Goal: Information Seeking & Learning: Learn about a topic

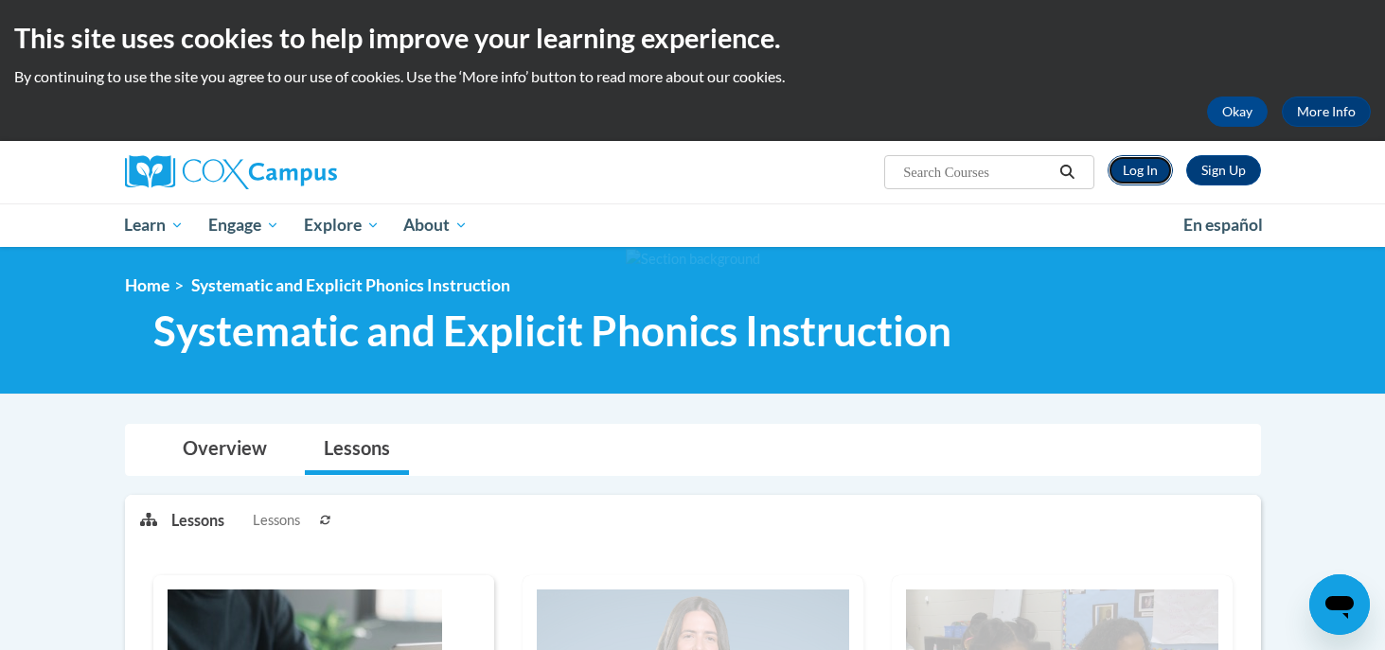
click at [1131, 174] on link "Log In" at bounding box center [1139, 170] width 65 height 30
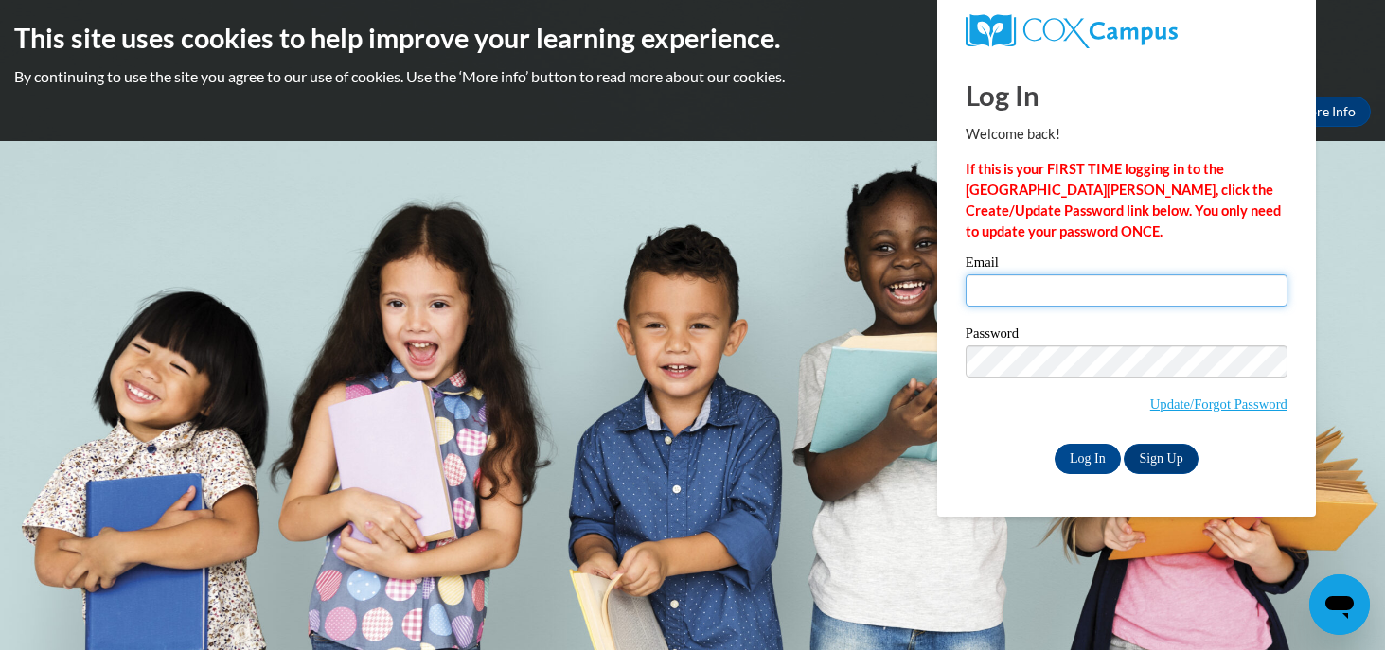
click at [1000, 291] on input "Email" at bounding box center [1126, 290] width 322 height 32
type input "kalisha.bingham-mars@students.cau.edu"
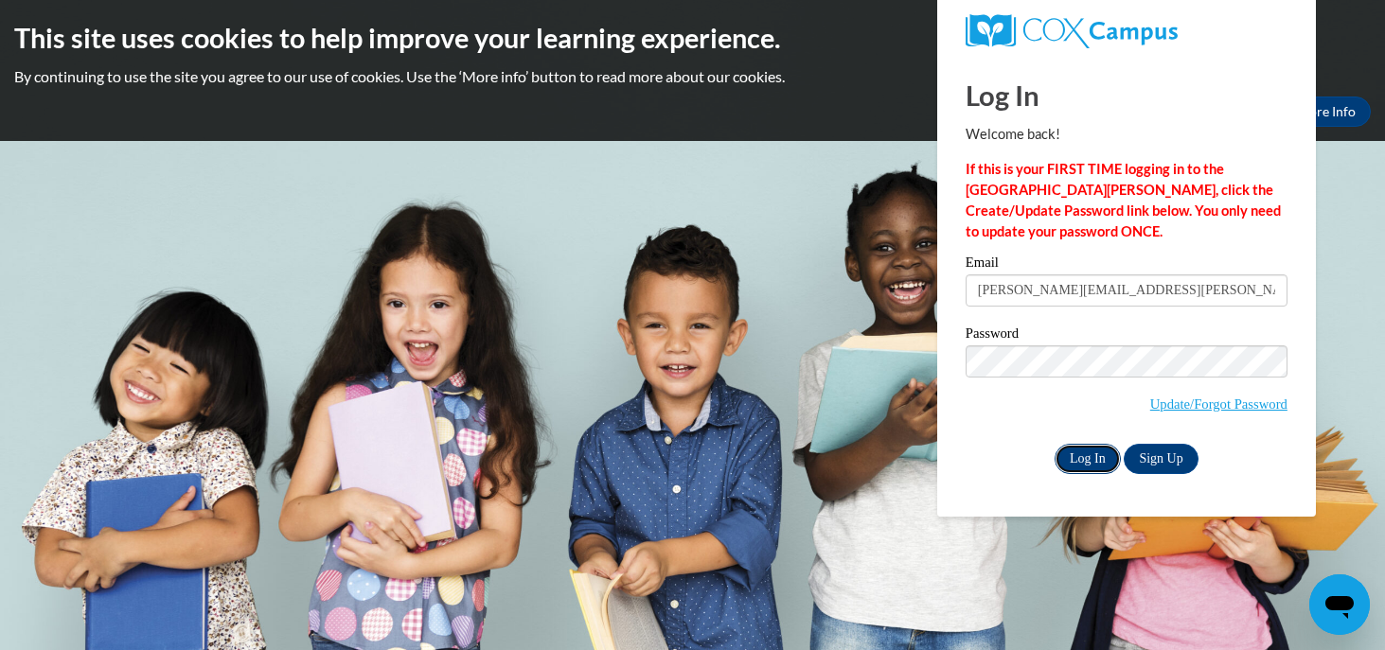
click at [1079, 462] on input "Log In" at bounding box center [1087, 459] width 66 height 30
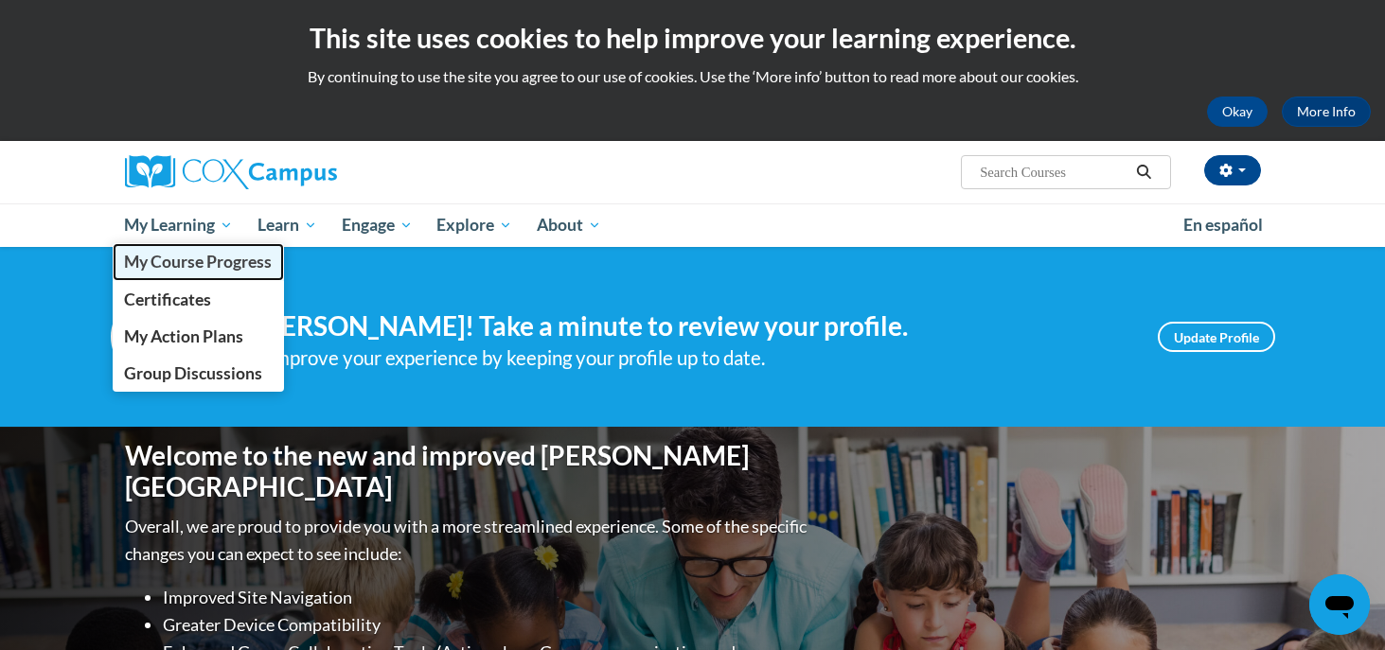
click at [176, 260] on span "My Course Progress" at bounding box center [198, 262] width 148 height 20
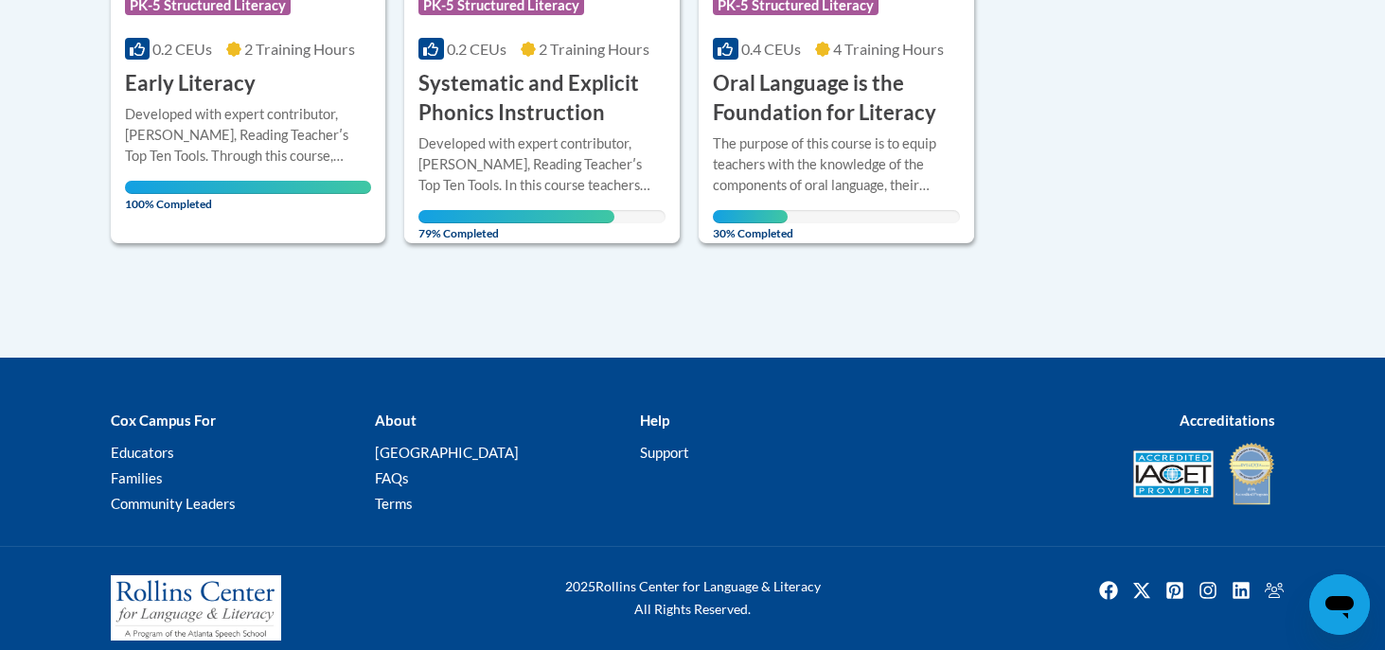
scroll to position [719, 0]
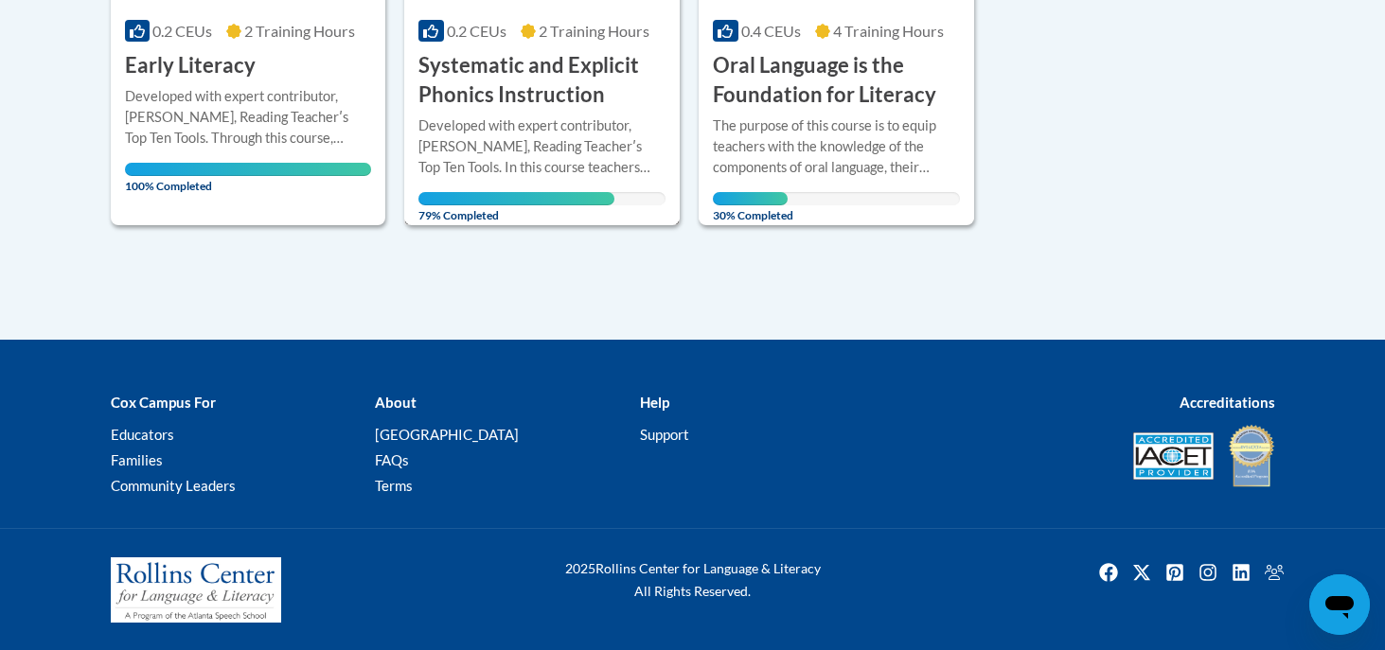
click at [503, 139] on div "Developed with expert contributor, Dr. Deborah Glaser, Reading Teacherʹs Top Te…" at bounding box center [541, 146] width 247 height 62
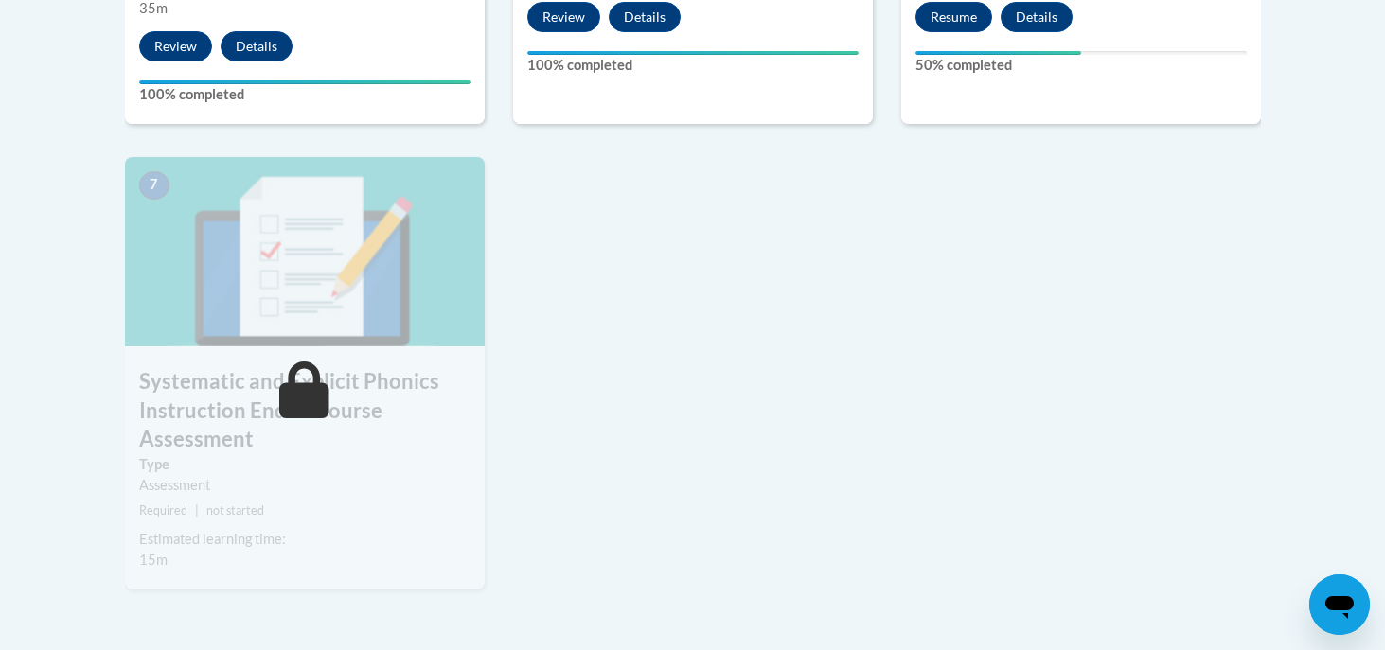
scroll to position [1498, 0]
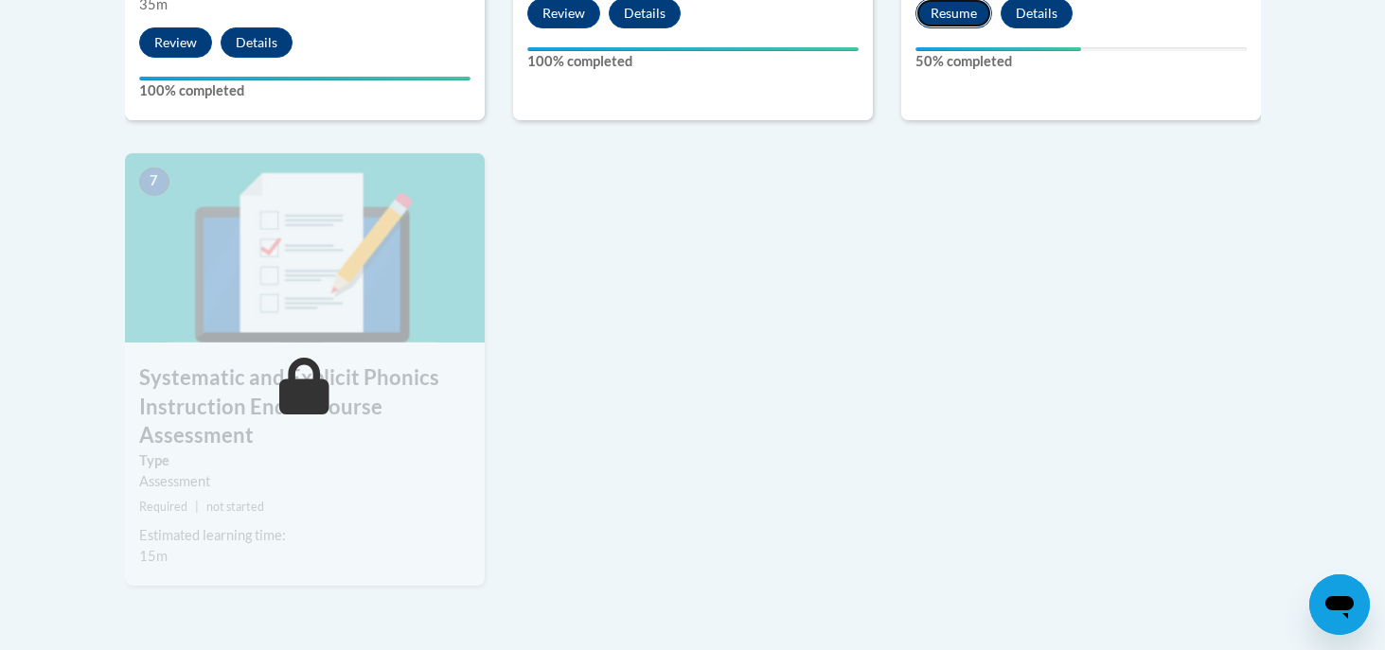
click at [951, 14] on button "Resume" at bounding box center [953, 13] width 77 height 30
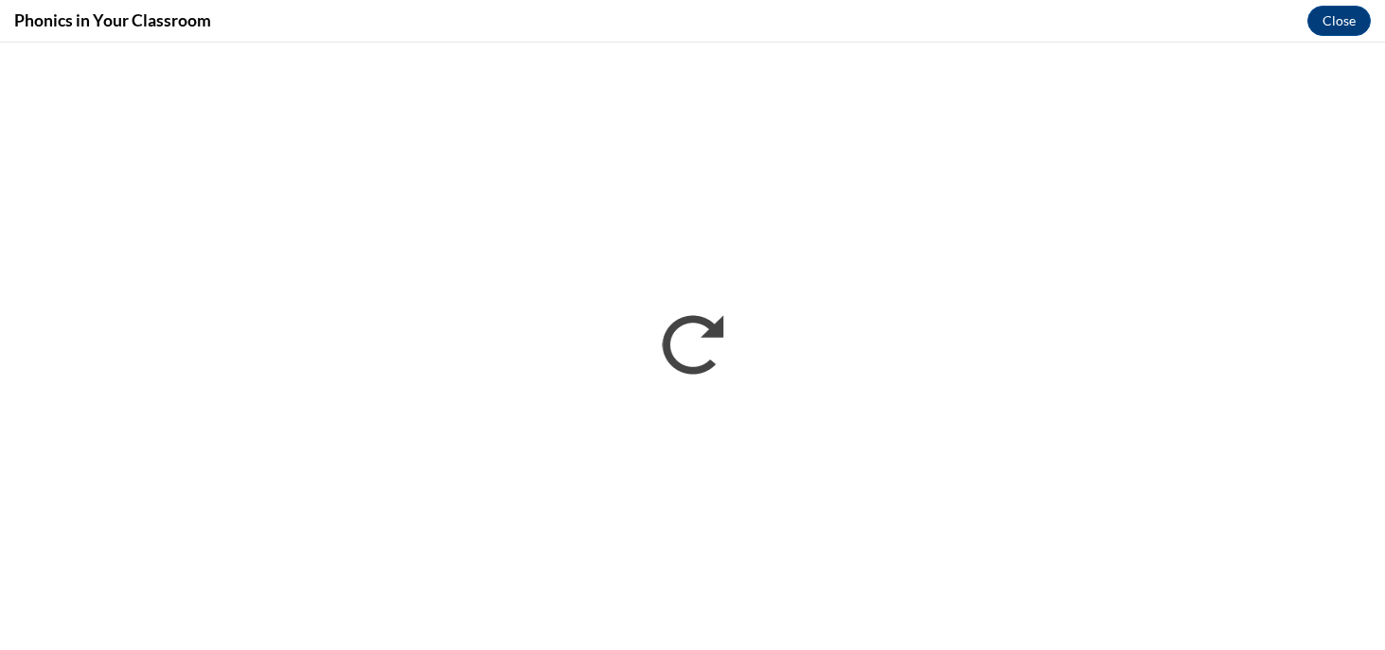
scroll to position [0, 0]
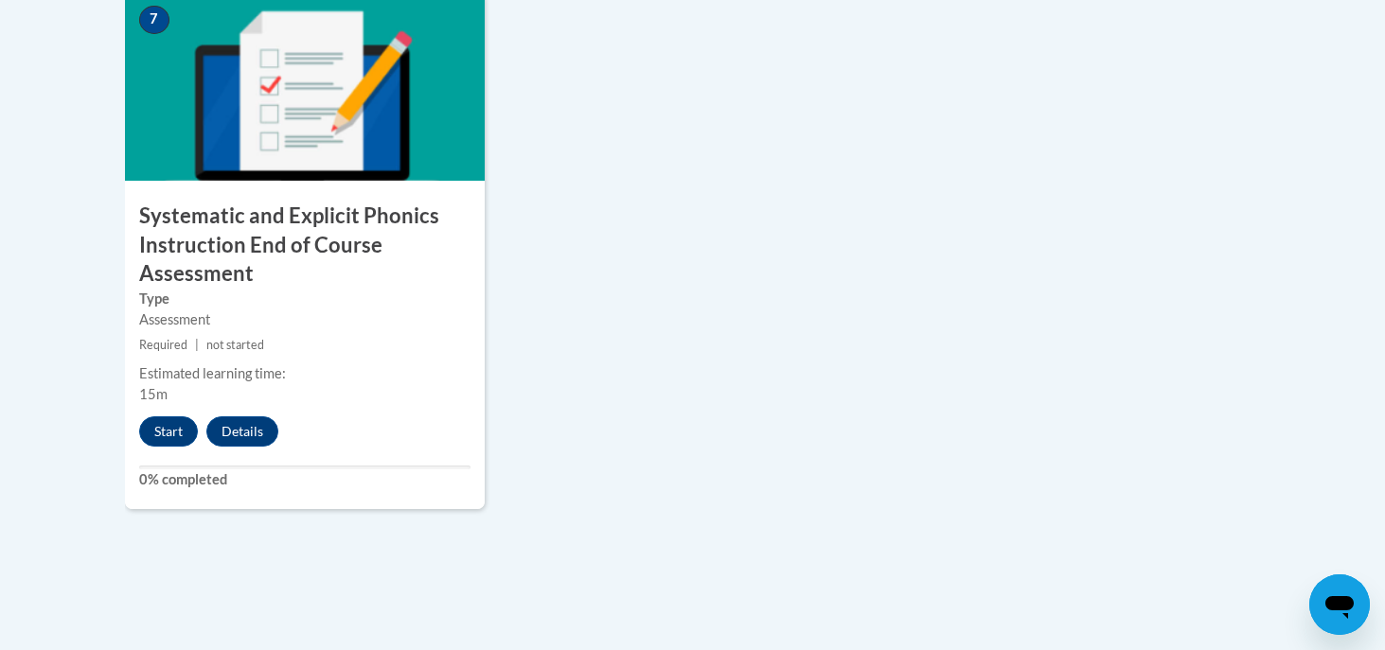
scroll to position [1657, 0]
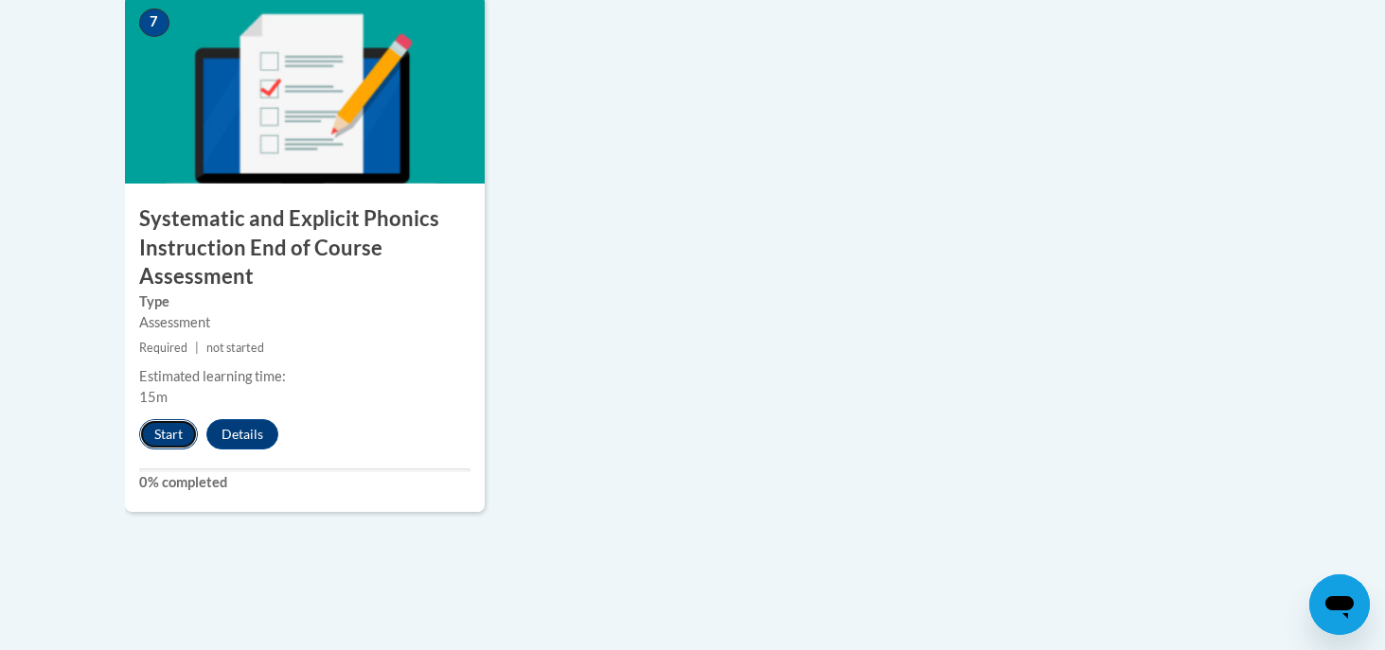
click at [169, 434] on button "Start" at bounding box center [168, 434] width 59 height 30
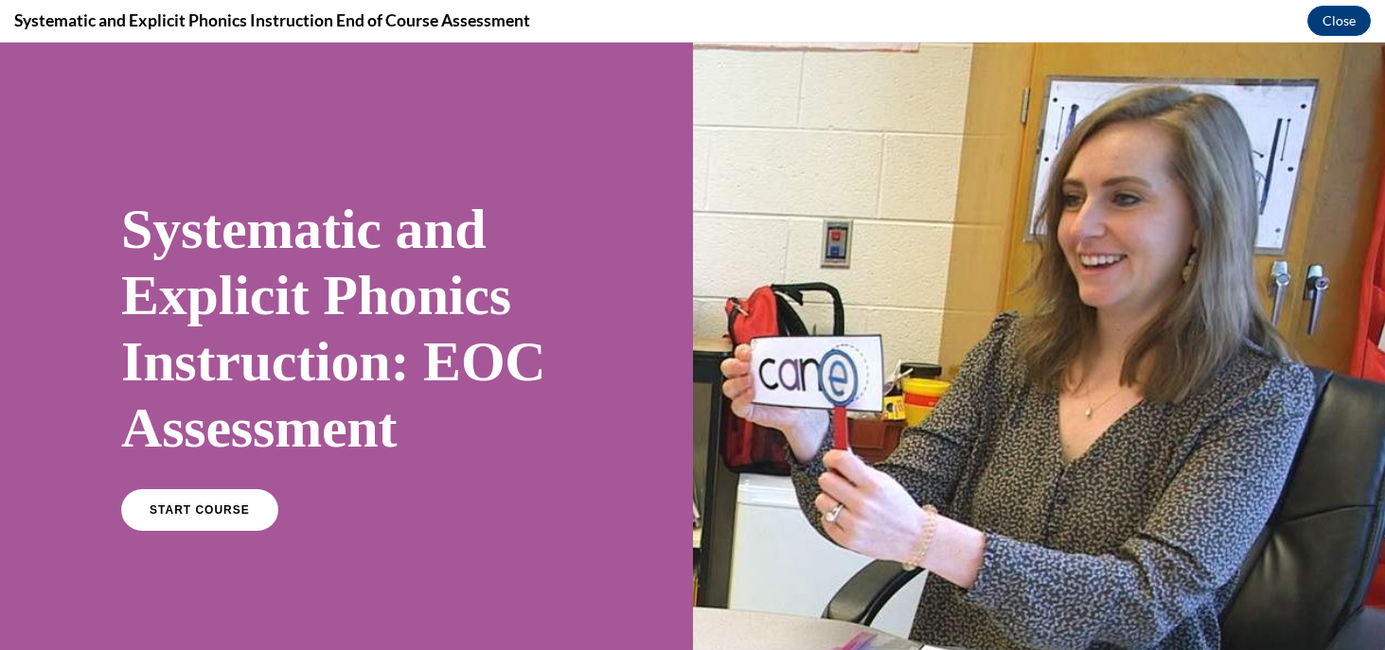
scroll to position [0, 0]
click at [170, 503] on span "START COURSE" at bounding box center [199, 510] width 105 height 14
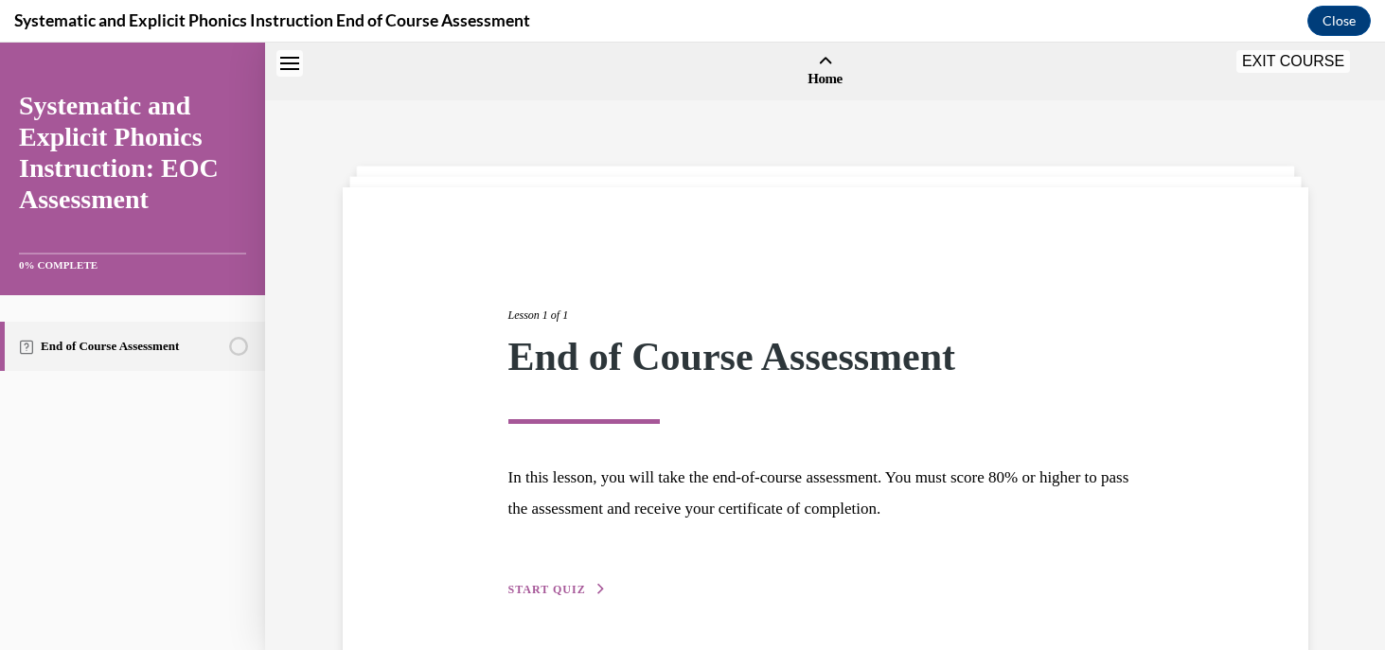
scroll to position [59, 0]
